Goal: Transaction & Acquisition: Register for event/course

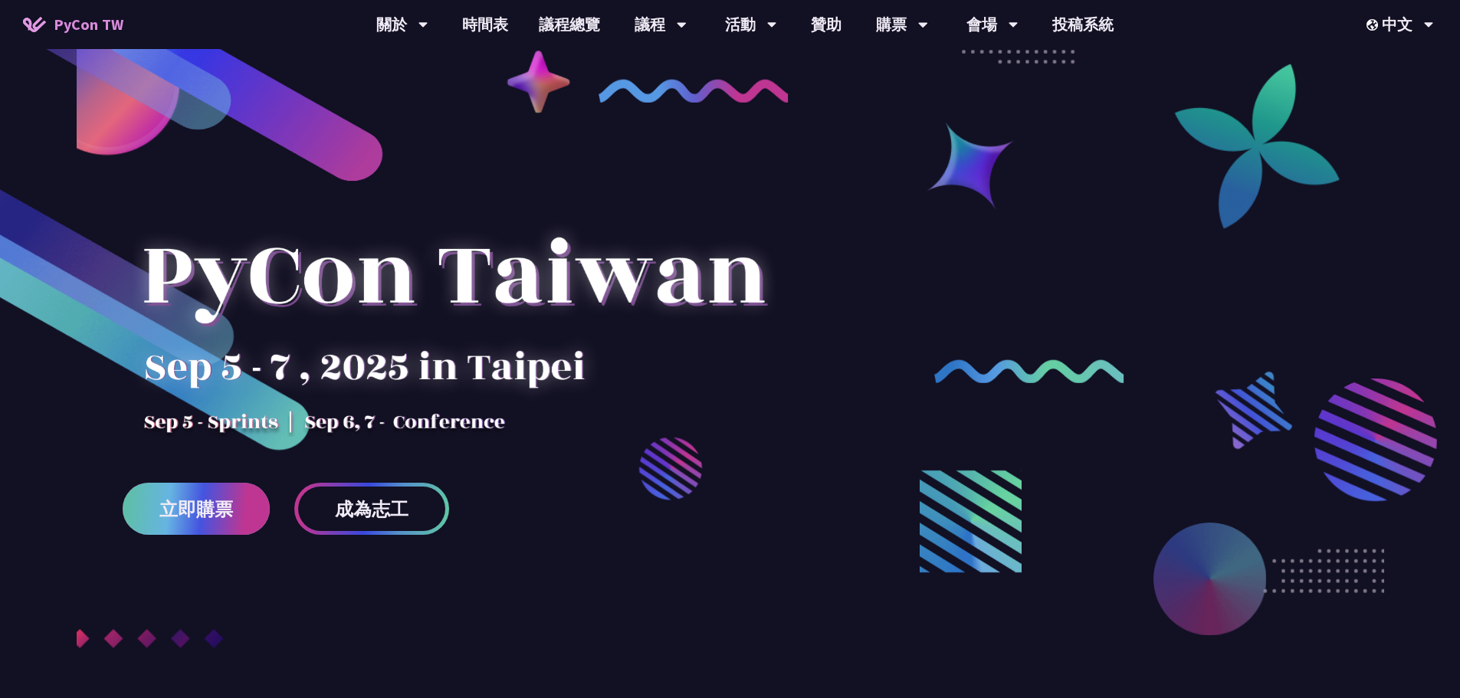
click at [194, 516] on span "立即購票" at bounding box center [196, 509] width 74 height 19
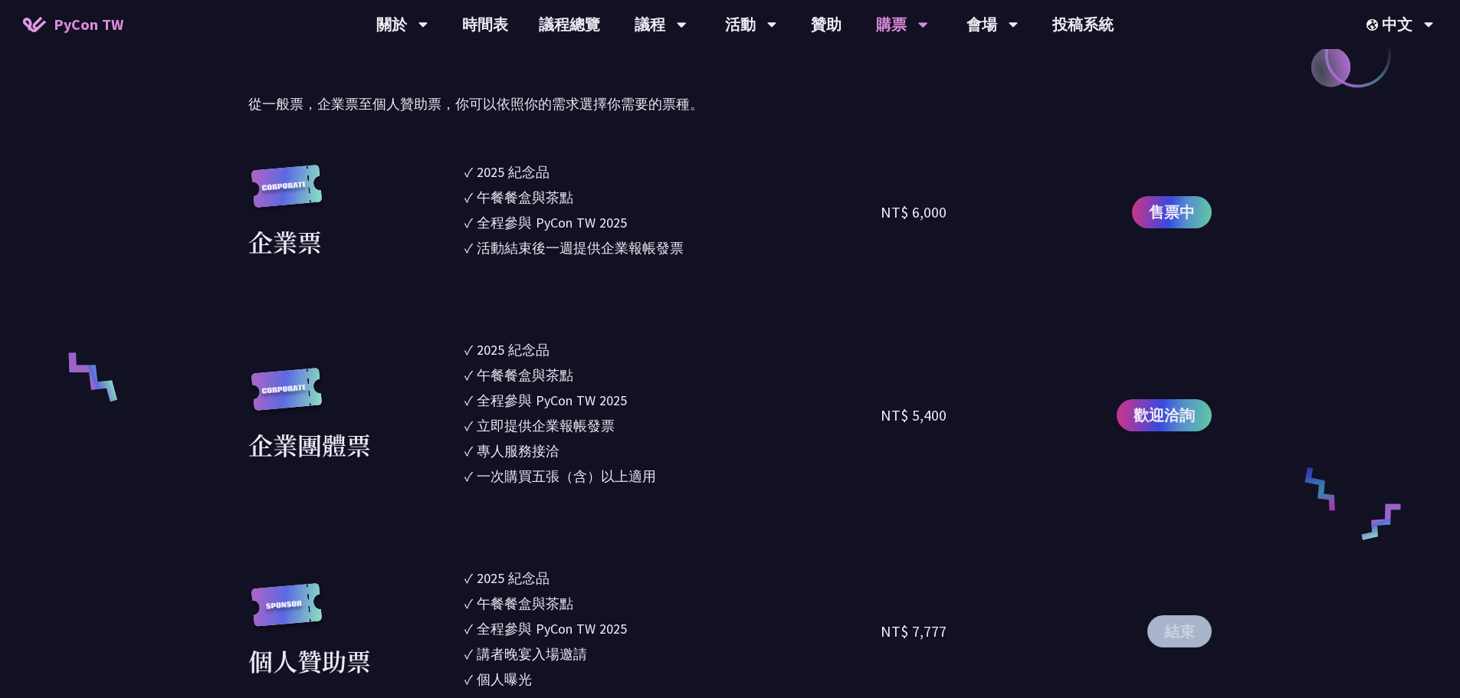
scroll to position [843, 0]
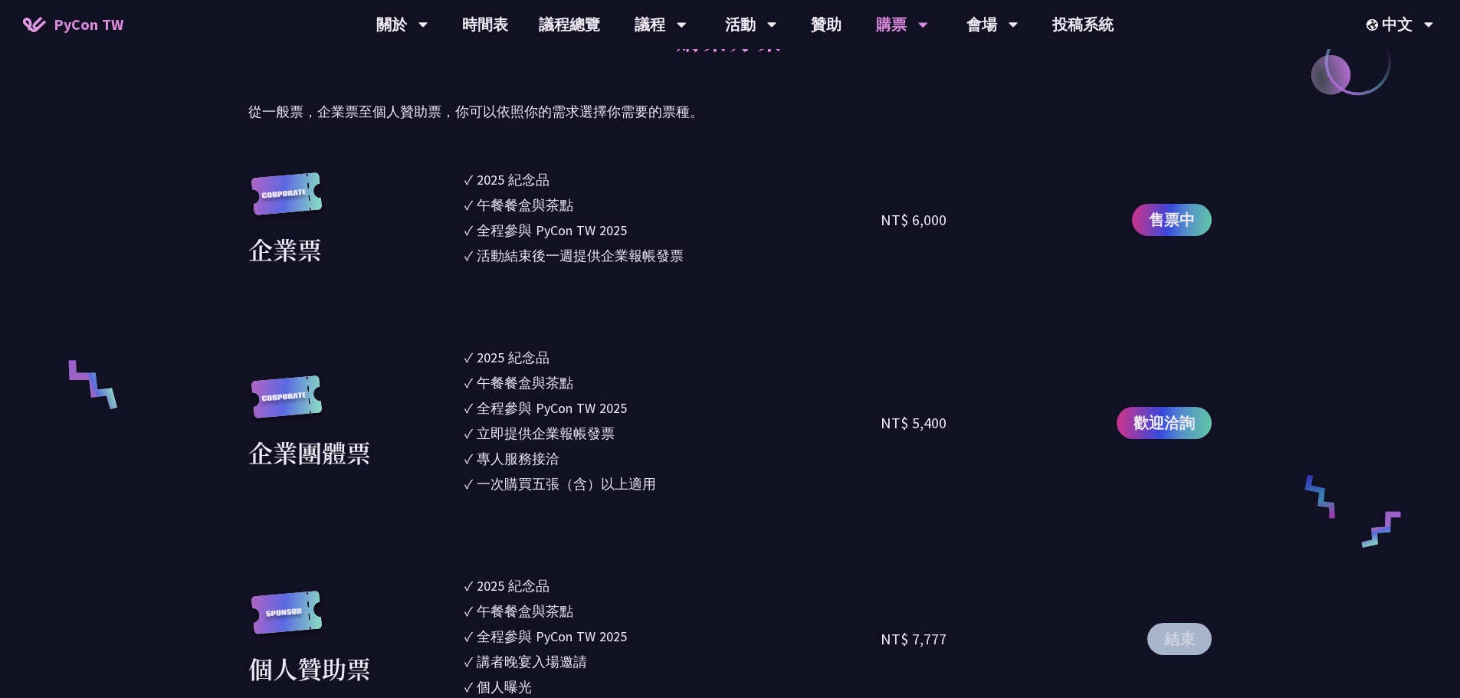
drag, startPoint x: 879, startPoint y: 218, endPoint x: 964, endPoint y: 215, distance: 85.1
click at [964, 215] on div "企業票 ✓ 2025 [PERSON_NAME]✓ 午餐餐盒與茶點 ✓ 全程參與 PyCon TW 2025 ✓ 活動結束後一週提供企業報帳發票 NT$ 6,…" at bounding box center [729, 219] width 963 height 101
click at [956, 265] on div "NT$ 6,000" at bounding box center [984, 219] width 208 height 101
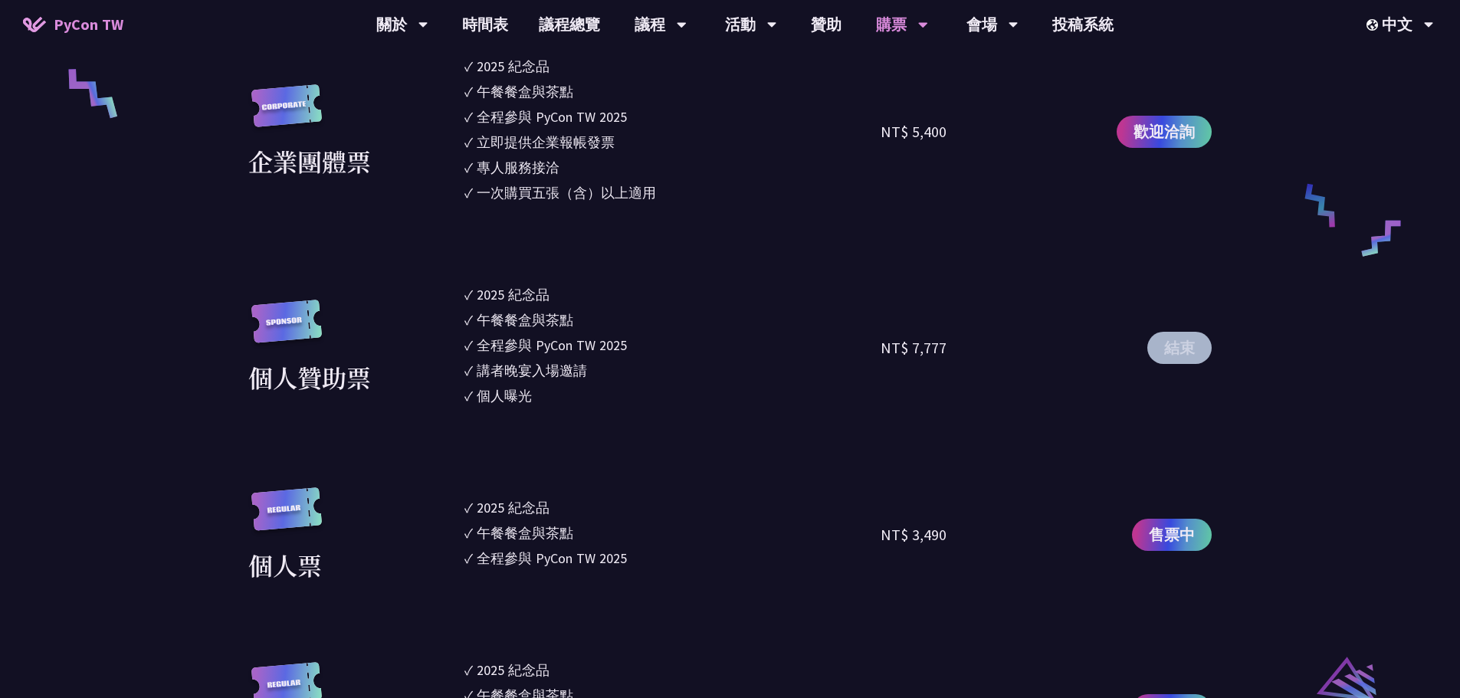
scroll to position [1149, 0]
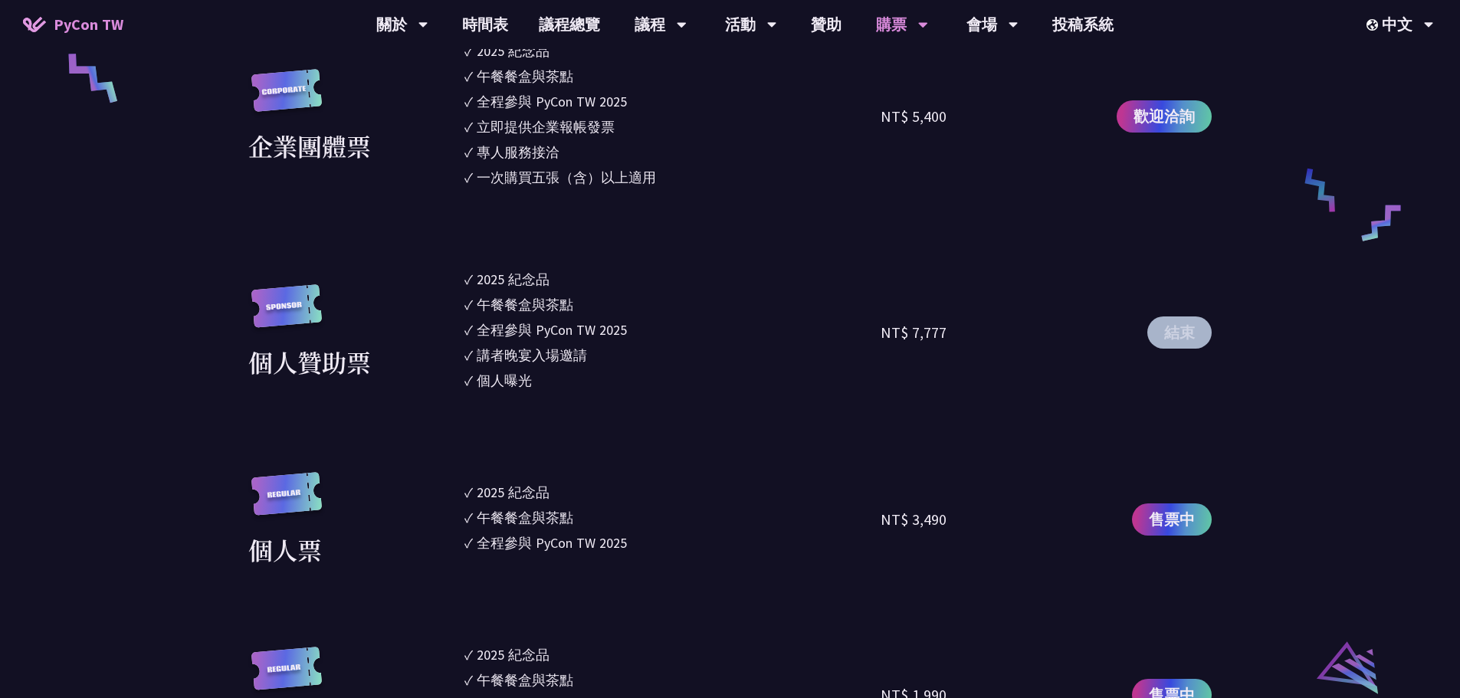
drag, startPoint x: 875, startPoint y: 519, endPoint x: 960, endPoint y: 515, distance: 85.2
click at [960, 515] on div "個人票 ✓ 2025 [PERSON_NAME]✓ 午餐餐盒與茶點 ✓ 全程參與 PyCon TW 2025 NT$ 3,490 售票中" at bounding box center [729, 520] width 963 height 96
click at [960, 515] on div "NT$ 3,490" at bounding box center [984, 520] width 208 height 96
drag, startPoint x: 955, startPoint y: 515, endPoint x: 871, endPoint y: 518, distance: 84.3
click at [871, 518] on div "個人票 ✓ 2025 [PERSON_NAME]✓ 午餐餐盒與茶點 ✓ 全程參與 PyCon TW 2025 NT$ 3,490 售票中" at bounding box center [729, 520] width 963 height 96
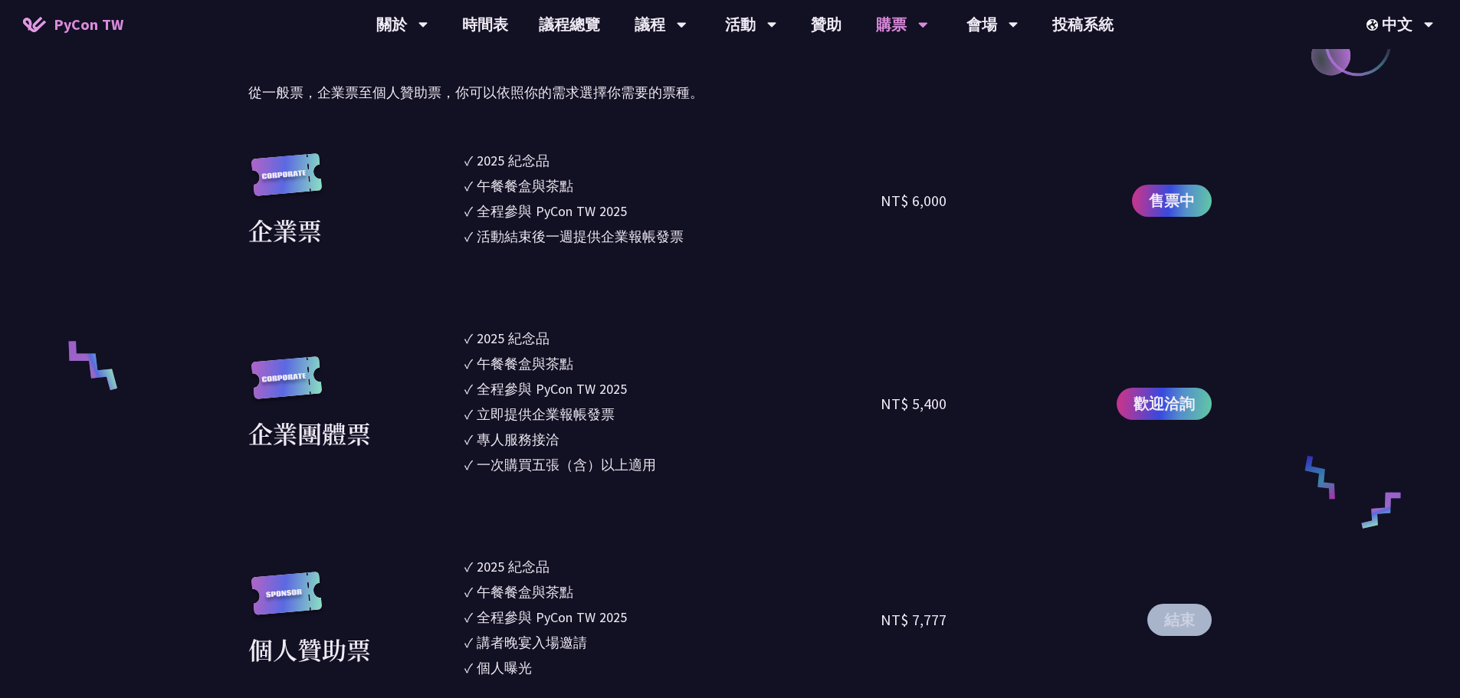
scroll to position [843, 0]
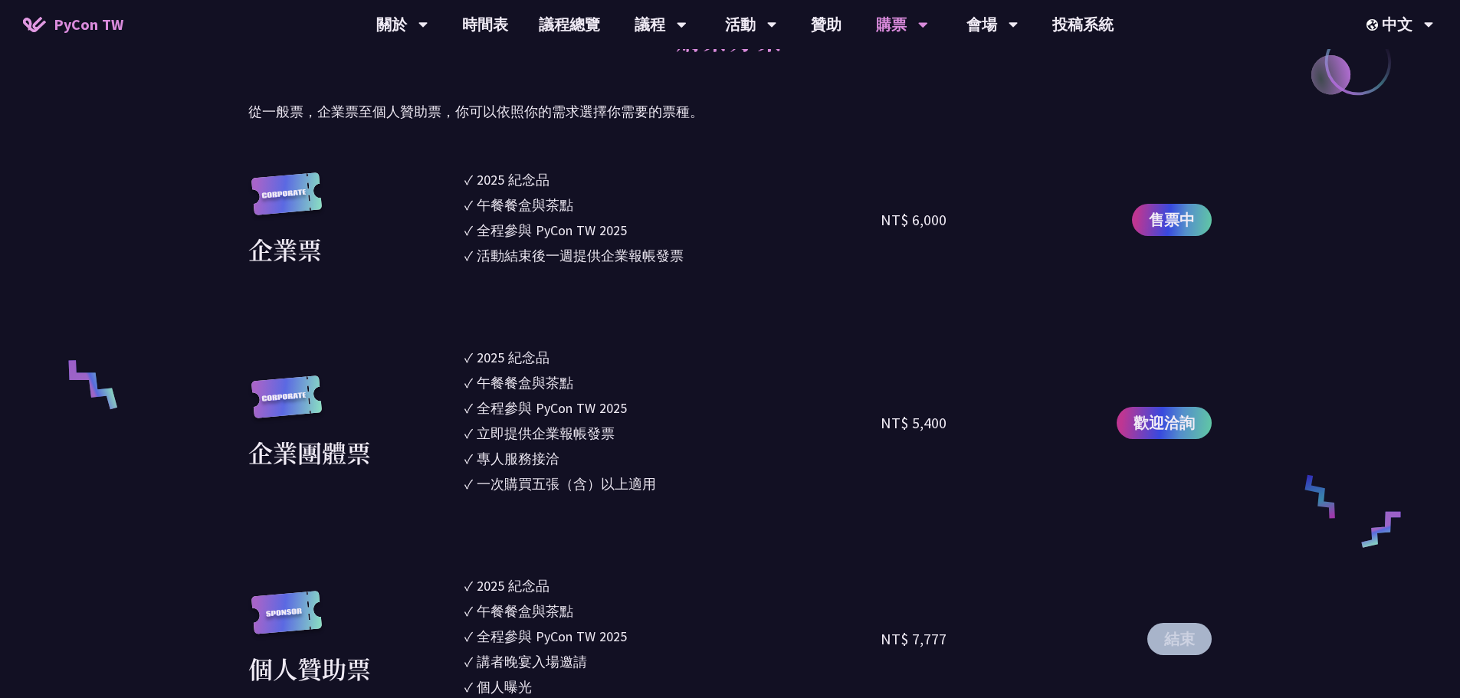
drag, startPoint x: 882, startPoint y: 214, endPoint x: 951, endPoint y: 211, distance: 69.0
click at [951, 211] on div "NT$ 6,000" at bounding box center [984, 219] width 208 height 101
drag, startPoint x: 870, startPoint y: 221, endPoint x: 960, endPoint y: 216, distance: 89.8
click at [960, 216] on div "企業票 ✓ 2025 [PERSON_NAME]✓ 午餐餐盒與茶點 ✓ 全程參與 PyCon TW 2025 ✓ 活動結束後一週提供企業報帳發票 NT$ 6,…" at bounding box center [729, 219] width 963 height 101
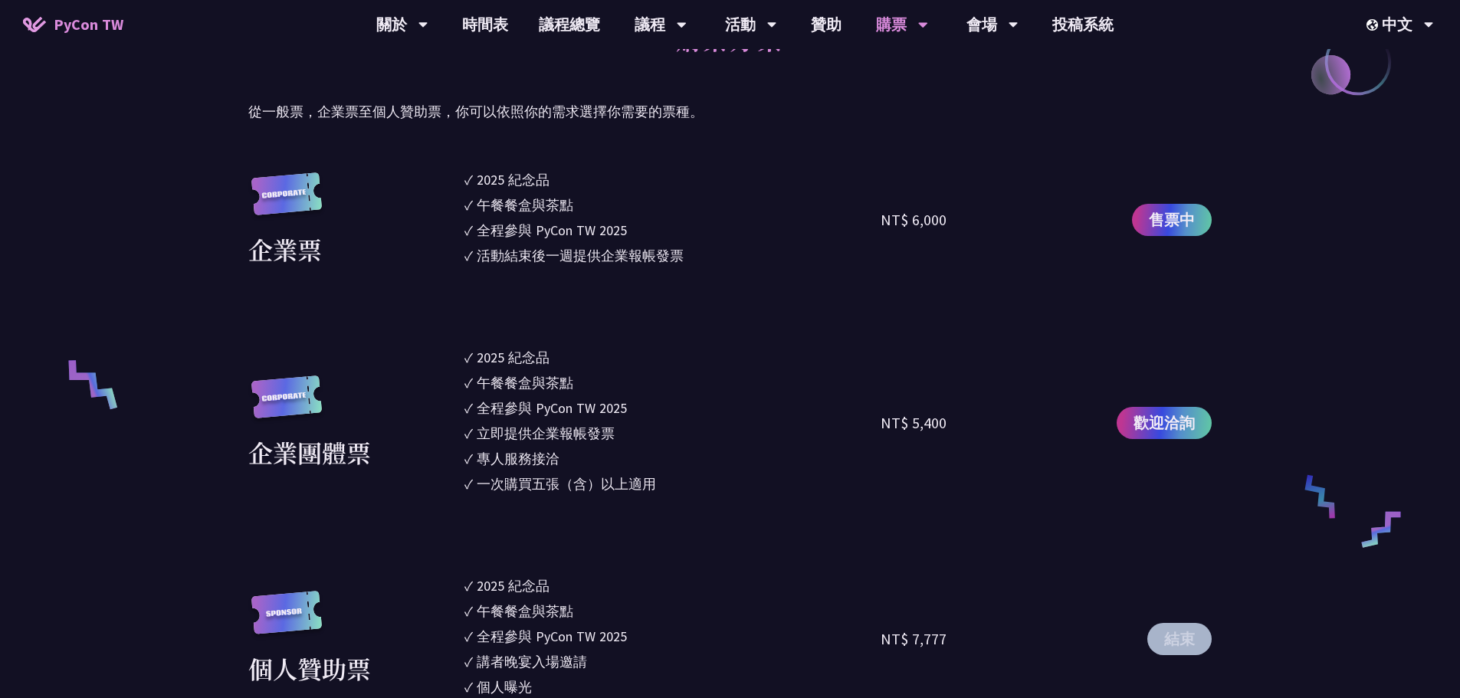
click at [960, 216] on div "NT$ 6,000" at bounding box center [984, 219] width 208 height 101
drag, startPoint x: 952, startPoint y: 219, endPoint x: 876, endPoint y: 221, distance: 75.9
click at [876, 221] on div "企業票 ✓ 2025 [PERSON_NAME]✓ 午餐餐盒與茶點 ✓ 全程參與 PyCon TW 2025 ✓ 活動結束後一週提供企業報帳發票 NT$ 6,…" at bounding box center [729, 219] width 963 height 101
click at [876, 221] on li "✓ 全程參與 PyCon TW 2025" at bounding box center [672, 230] width 417 height 21
drag, startPoint x: 879, startPoint y: 221, endPoint x: 958, endPoint y: 218, distance: 78.9
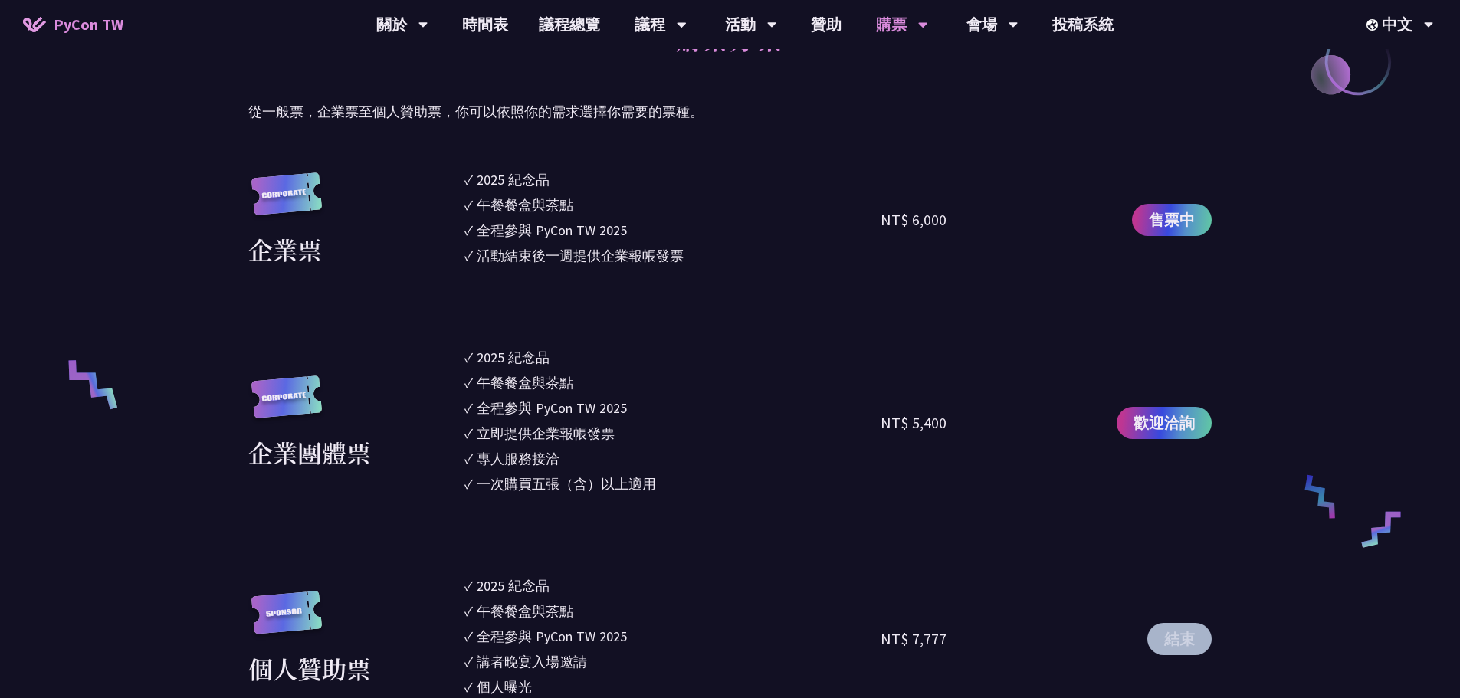
click at [958, 218] on div "企業票 ✓ 2025 [PERSON_NAME]✓ 午餐餐盒與茶點 ✓ 全程參與 PyCon TW 2025 ✓ 活動結束後一週提供企業報帳發票 NT$ 6,…" at bounding box center [729, 219] width 963 height 101
click at [958, 218] on div "NT$ 6,000" at bounding box center [984, 219] width 208 height 101
drag, startPoint x: 883, startPoint y: 220, endPoint x: 960, endPoint y: 208, distance: 78.3
click at [960, 208] on div "NT$ 6,000" at bounding box center [984, 219] width 208 height 101
click at [955, 218] on div "NT$ 6,000" at bounding box center [984, 219] width 208 height 101
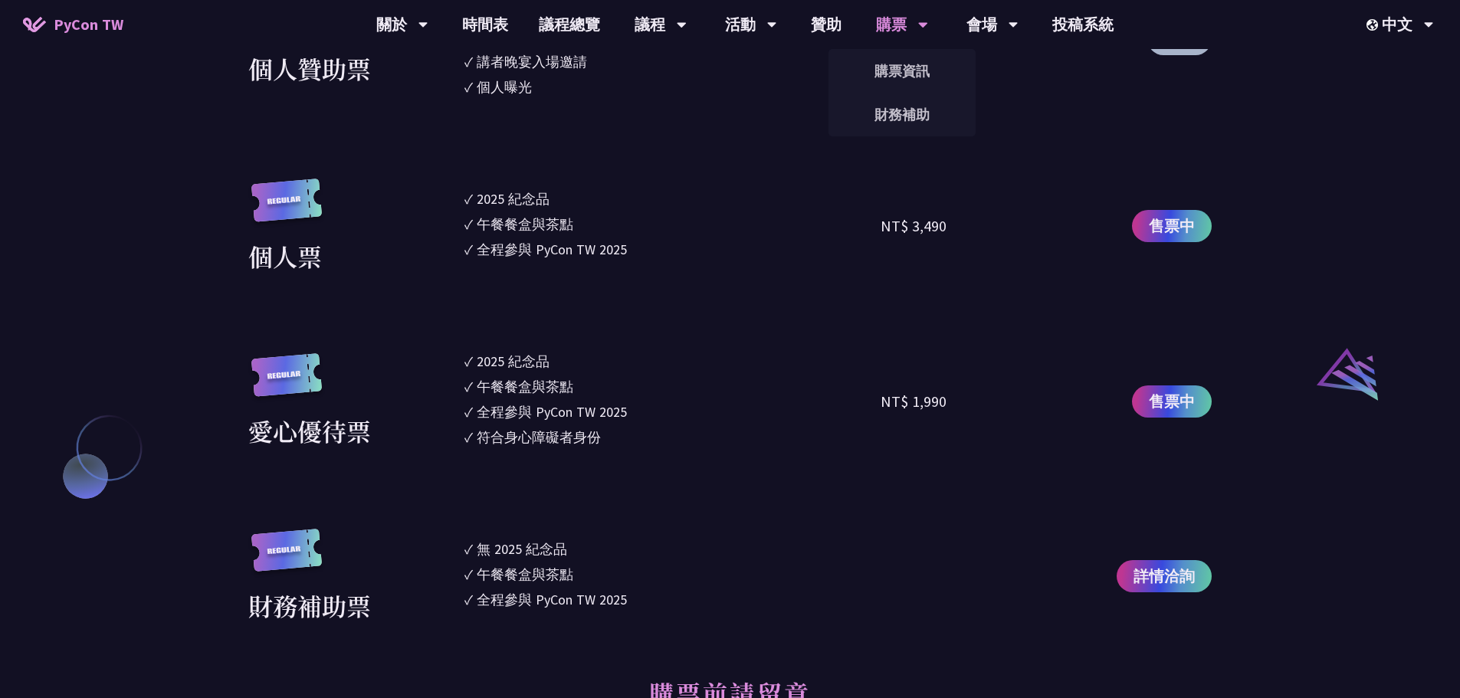
scroll to position [1456, 0]
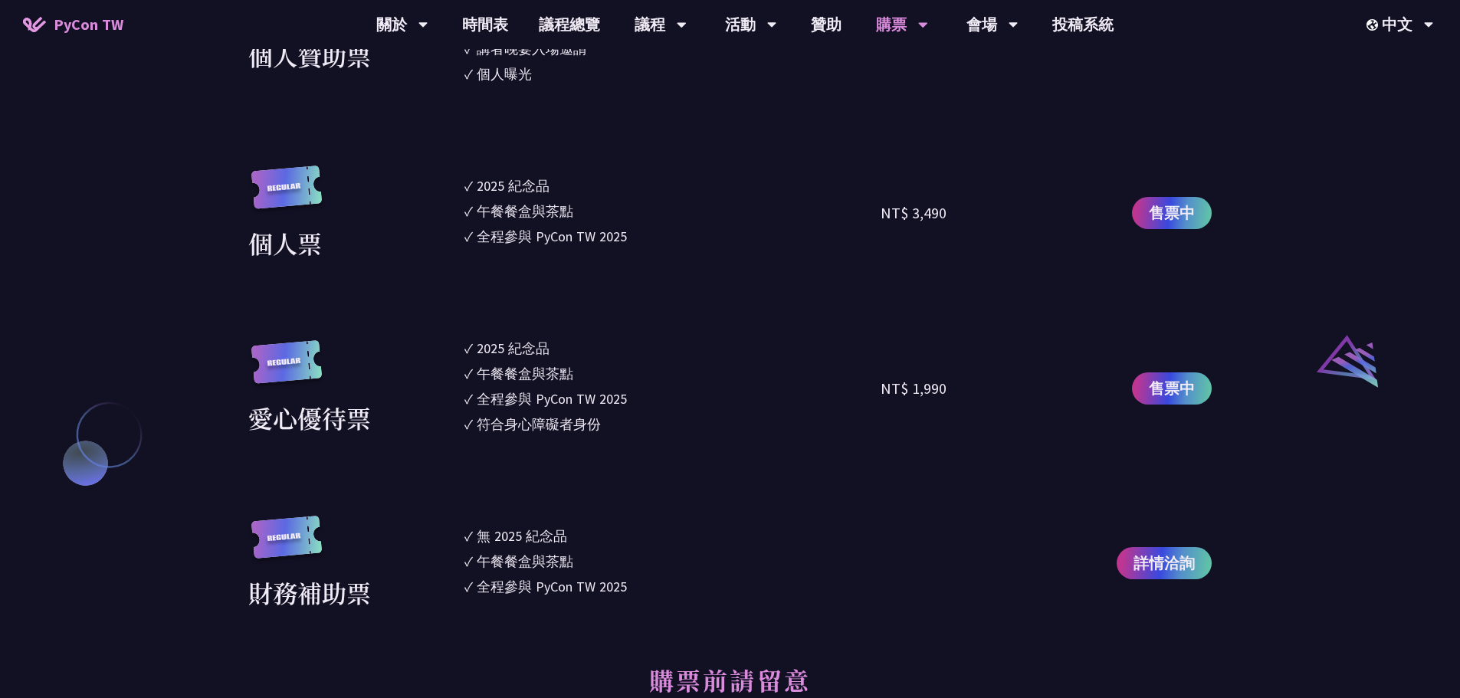
drag, startPoint x: 870, startPoint y: 217, endPoint x: 951, endPoint y: 214, distance: 80.5
click at [951, 214] on div "個人票 ✓ 2025 [PERSON_NAME]✓ 午餐餐盒與茶點 ✓ 全程參與 PyCon TW 2025 NT$ 3,490 售票中" at bounding box center [729, 213] width 963 height 96
click at [951, 214] on div "NT$ 3,490" at bounding box center [984, 213] width 208 height 96
